Goal: Task Accomplishment & Management: Use online tool/utility

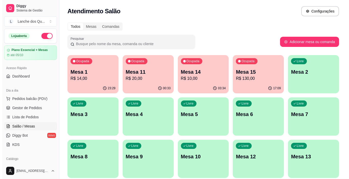
scroll to position [77, 0]
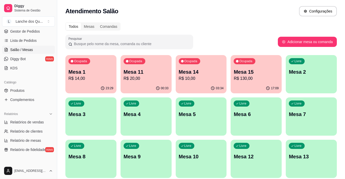
click at [297, 72] on p "Mesa 2" at bounding box center [311, 71] width 45 height 7
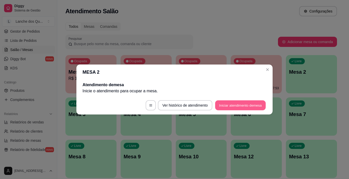
click at [239, 104] on button "Iniciar atendimento de mesa" at bounding box center [240, 106] width 51 height 10
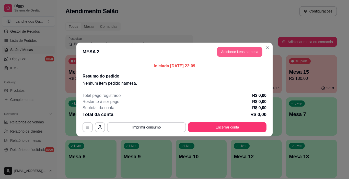
click at [227, 53] on button "Adicionar itens na mesa" at bounding box center [239, 52] width 45 height 10
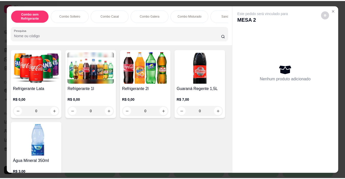
scroll to position [1174, 0]
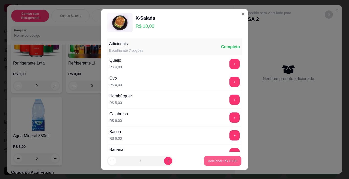
click at [210, 163] on p "Adicionar R$ 10,00" at bounding box center [223, 160] width 30 height 5
type input "1"
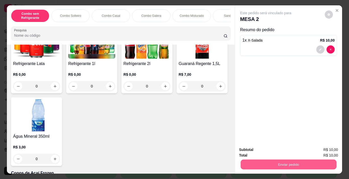
click at [266, 161] on button "Enviar pedido" at bounding box center [288, 165] width 96 height 10
click at [278, 151] on button "Não registrar e enviar pedido" at bounding box center [271, 150] width 53 height 10
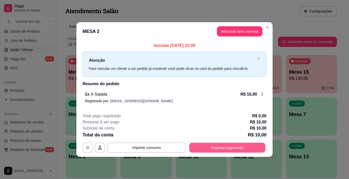
click at [221, 147] on button "Registrar pagamento" at bounding box center [227, 148] width 76 height 10
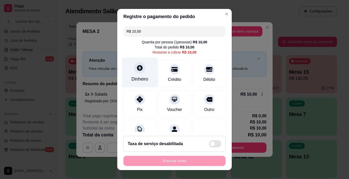
click at [140, 73] on div "Dinheiro" at bounding box center [140, 73] width 36 height 30
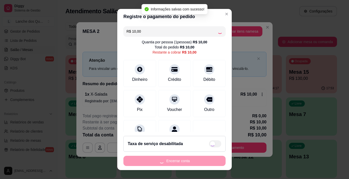
type input "R$ 0,00"
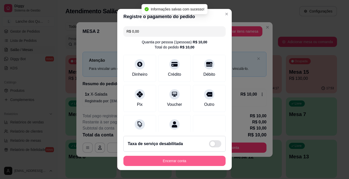
click at [170, 162] on button "Encerrar conta" at bounding box center [174, 161] width 102 height 10
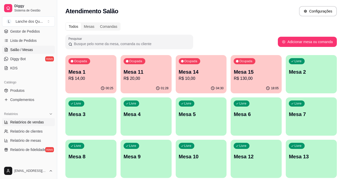
click at [24, 120] on span "Relatórios de vendas" at bounding box center [27, 122] width 34 height 5
select select "ALL"
select select "0"
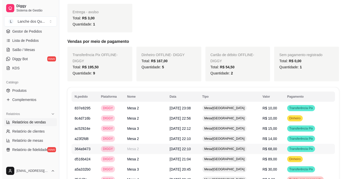
scroll to position [255, 0]
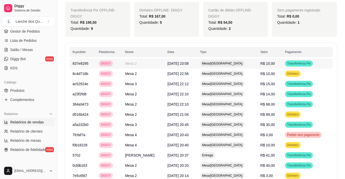
click at [273, 65] on span "R$ 10,00" at bounding box center [267, 63] width 15 height 4
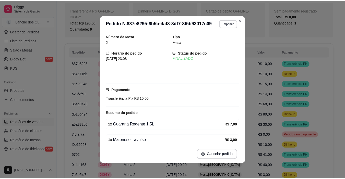
scroll to position [22, 0]
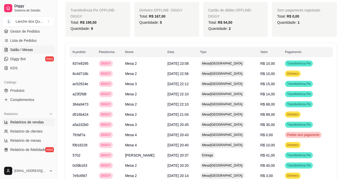
click at [36, 47] on link "Salão / Mesas" at bounding box center [28, 50] width 53 height 8
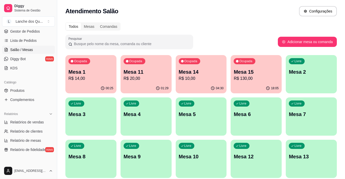
click at [311, 77] on div "Livre Mesa 2" at bounding box center [310, 71] width 51 height 32
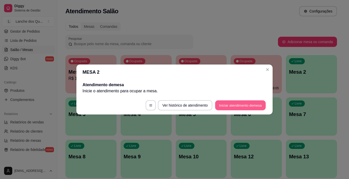
click at [247, 103] on button "Iniciar atendimento de mesa" at bounding box center [240, 106] width 51 height 10
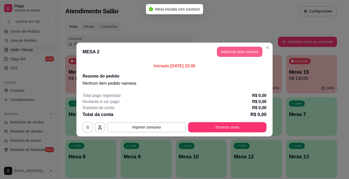
click at [246, 47] on button "Adicionar itens na mesa" at bounding box center [239, 52] width 45 height 10
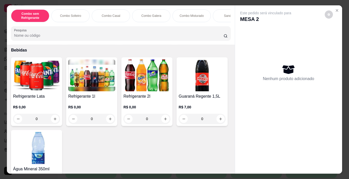
scroll to position [1148, 0]
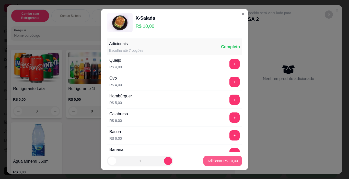
click at [217, 161] on p "Adicionar R$ 10,00" at bounding box center [222, 160] width 30 height 5
type input "1"
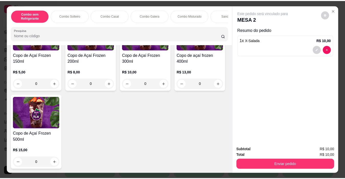
scroll to position [1582, 0]
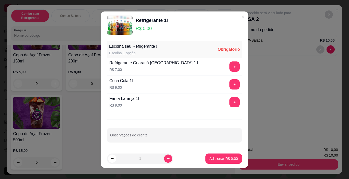
click at [229, 85] on button "+" at bounding box center [234, 84] width 10 height 10
click at [221, 160] on p "Adicionar R$ 9,00" at bounding box center [223, 158] width 28 height 5
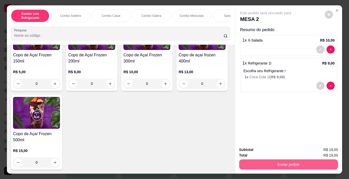
click at [261, 159] on button "Enviar pedido" at bounding box center [288, 164] width 99 height 10
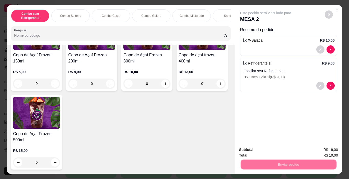
click at [268, 150] on button "Não registrar e enviar pedido" at bounding box center [271, 150] width 53 height 10
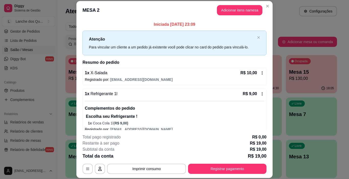
drag, startPoint x: 264, startPoint y: 154, endPoint x: 235, endPoint y: 189, distance: 45.7
drag, startPoint x: 235, startPoint y: 189, endPoint x: 213, endPoint y: 59, distance: 132.2
click at [213, 59] on div "Iniciada [DATE] 23:09 Atenção Para vincular um cliente a um pedido já existente…" at bounding box center [174, 78] width 184 height 114
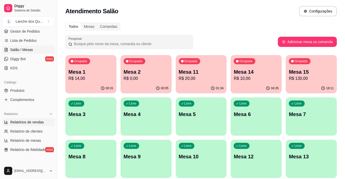
click at [24, 121] on span "Relatórios de vendas" at bounding box center [27, 122] width 34 height 5
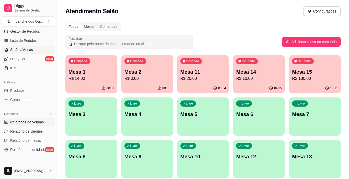
select select "ALL"
select select "0"
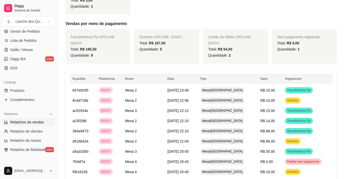
scroll to position [230, 0]
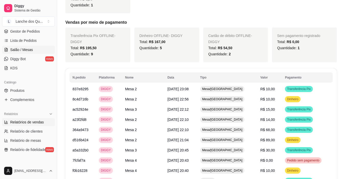
click at [21, 51] on span "Salão / Mesas" at bounding box center [21, 49] width 23 height 5
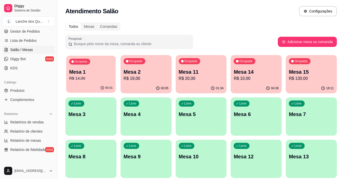
click at [79, 78] on p "R$ 14,00" at bounding box center [91, 79] width 44 height 6
click at [148, 90] on div "00:05" at bounding box center [145, 88] width 51 height 10
click at [202, 79] on p "R$ 20,00" at bounding box center [201, 79] width 44 height 6
click at [255, 75] on p "Mesa 14" at bounding box center [255, 71] width 45 height 7
click at [320, 87] on div "18:11" at bounding box center [310, 88] width 51 height 10
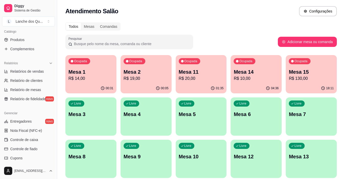
scroll to position [128, 0]
click at [32, 70] on span "Relatórios de vendas" at bounding box center [27, 71] width 34 height 5
select select "ALL"
select select "0"
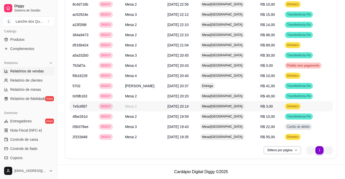
scroll to position [171, 0]
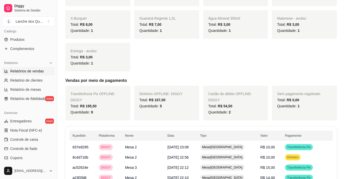
drag, startPoint x: 99, startPoint y: 96, endPoint x: 114, endPoint y: 97, distance: 15.1
click at [111, 97] on div "Transferência Pix OFFLINE - DIGGY Total: R$ 195,50 Quantidade: 9" at bounding box center [97, 103] width 65 height 35
click at [153, 102] on span "R$ 167,00" at bounding box center [157, 100] width 17 height 4
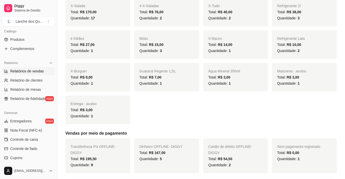
scroll to position [18, 0]
